Goal: Find specific page/section: Find specific page/section

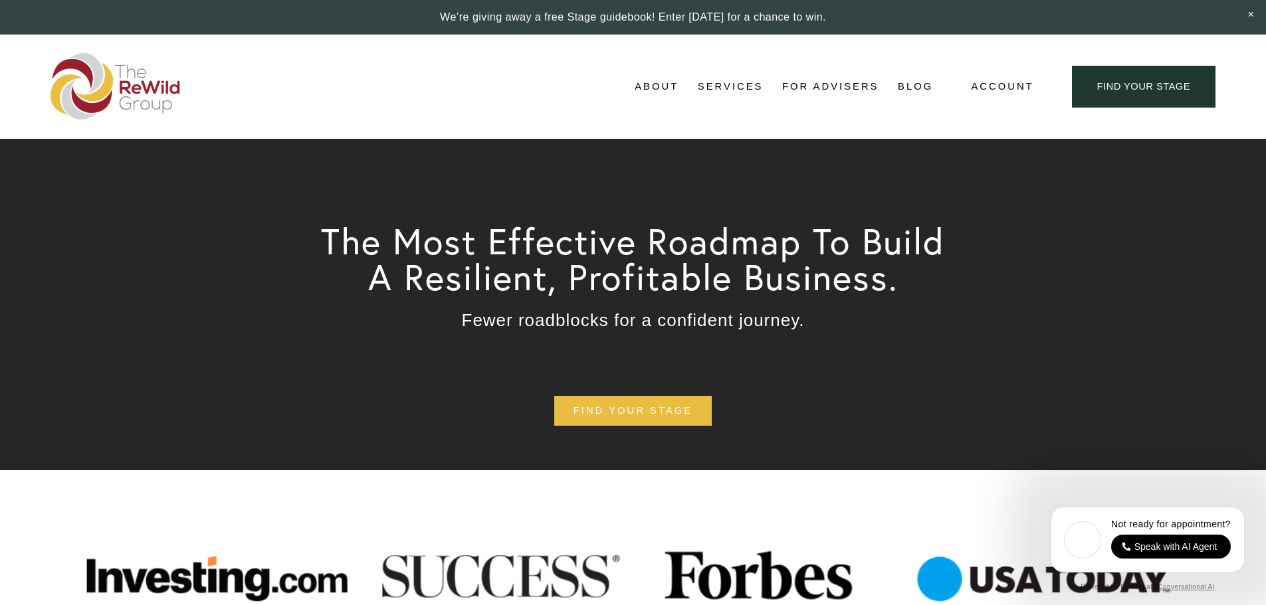
click at [0, 0] on span "Adviser Network" at bounding box center [0, 0] width 0 height 0
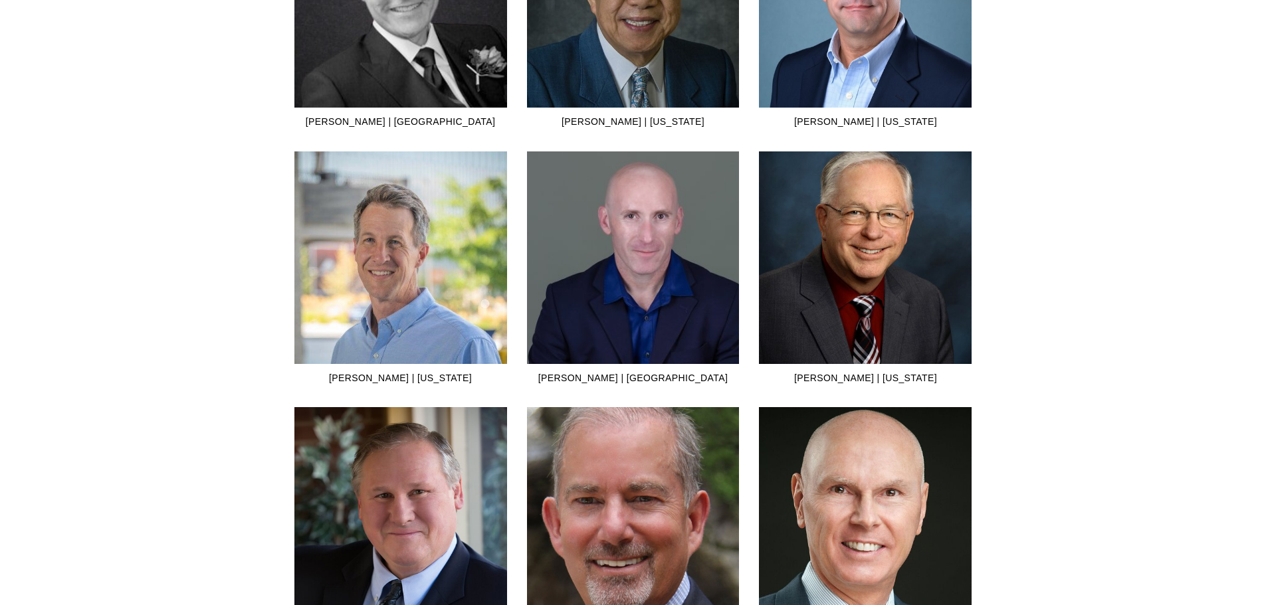
scroll to position [2260, 0]
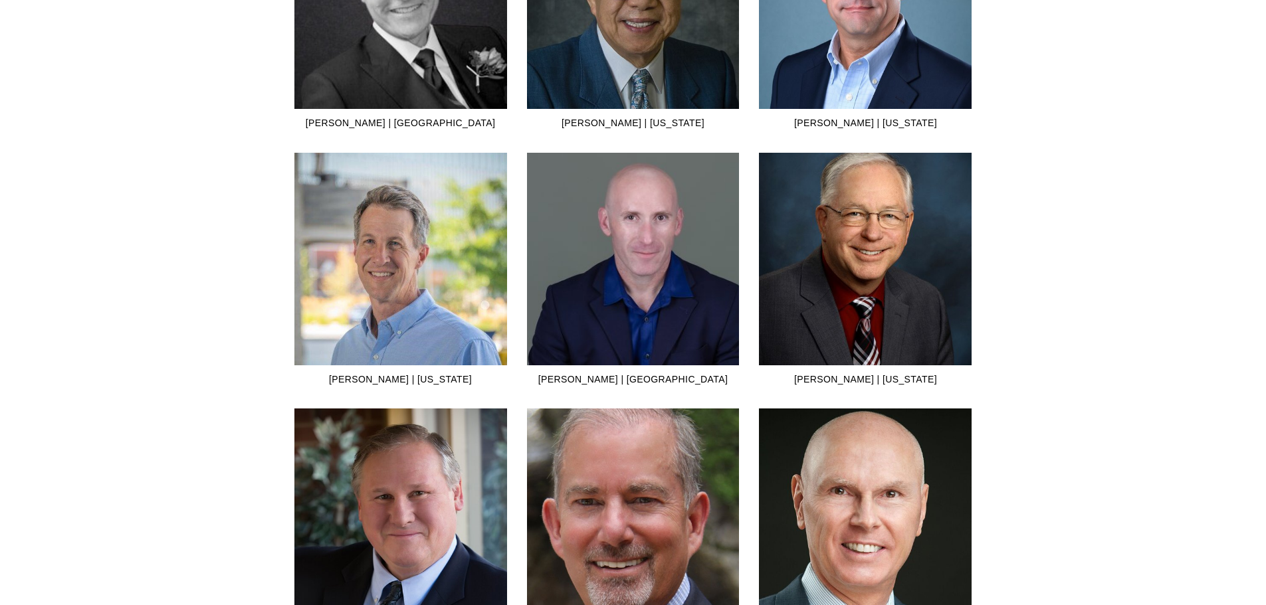
click at [889, 270] on img at bounding box center [865, 259] width 213 height 298
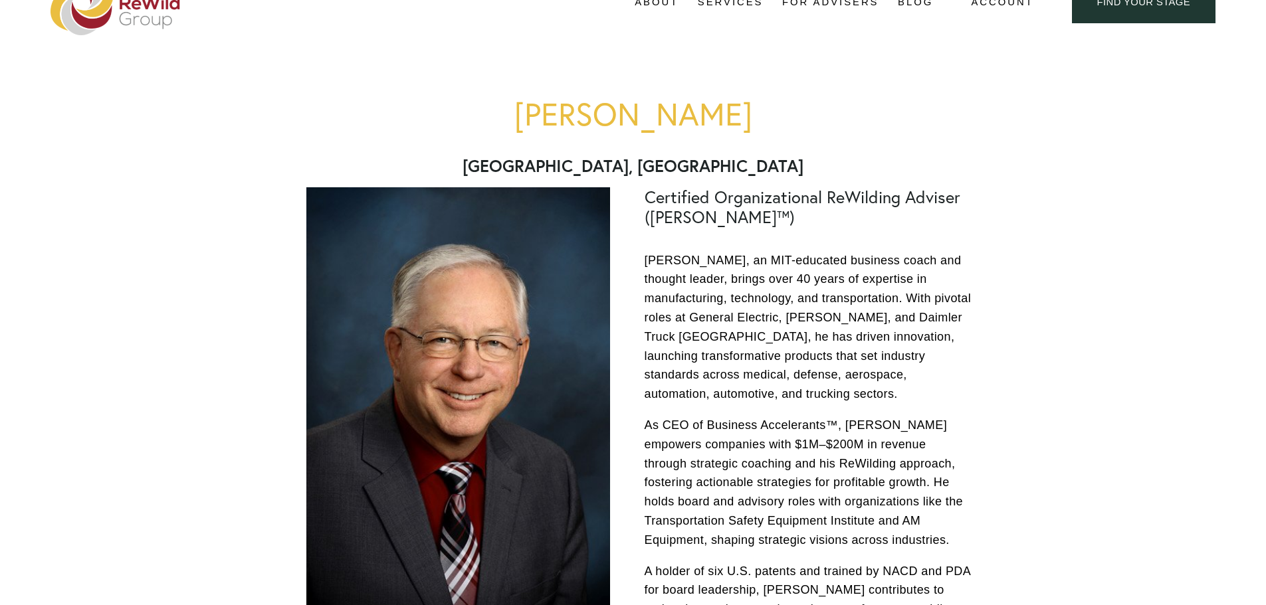
scroll to position [399, 0]
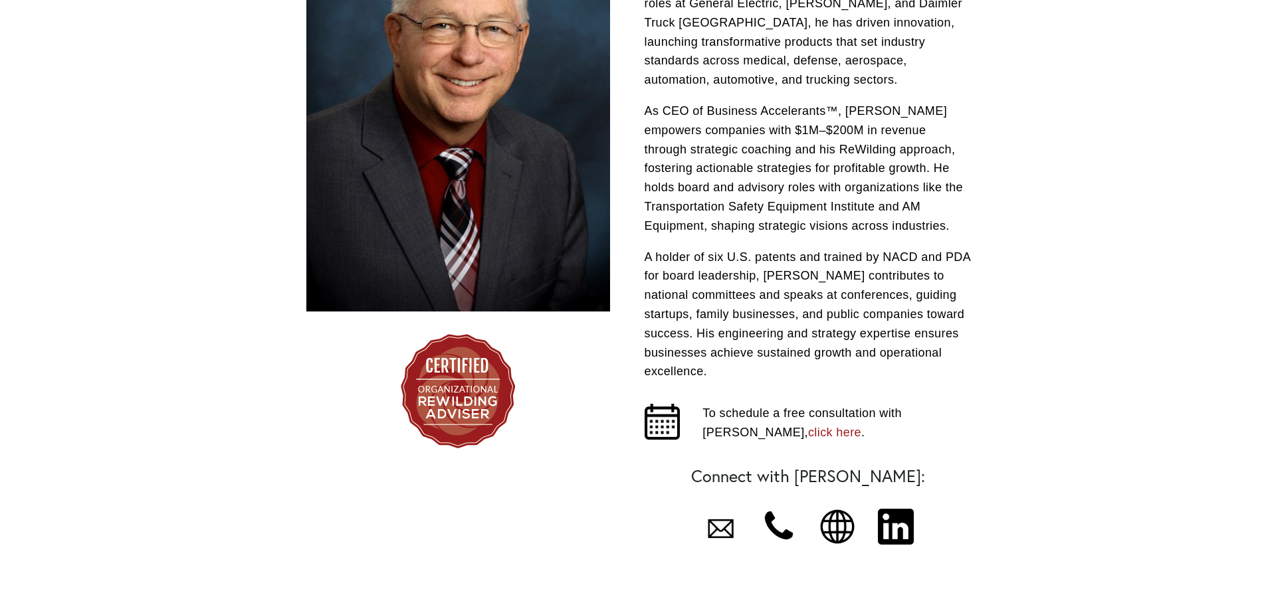
click at [904, 518] on div at bounding box center [896, 527] width 36 height 36
